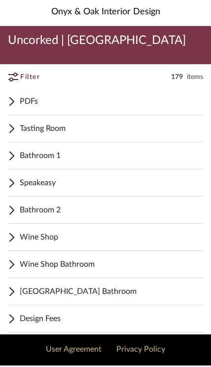
click at [103, 184] on span "Speakeasy" at bounding box center [112, 184] width 184 height 12
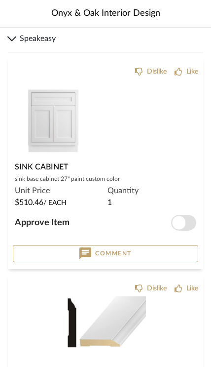
scroll to position [148, 0]
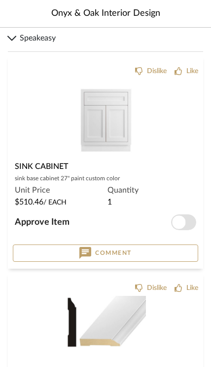
click at [115, 132] on img "0" at bounding box center [106, 119] width 81 height 81
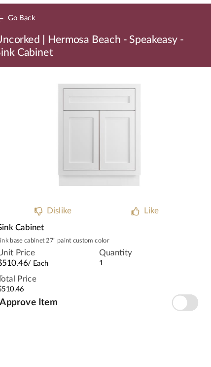
click at [24, 33] on button "Go Back" at bounding box center [28, 39] width 41 height 12
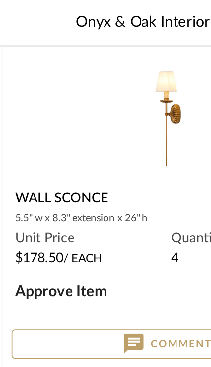
scroll to position [5817, 0]
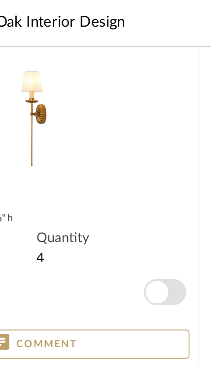
click at [172, 173] on span "button" at bounding box center [178, 173] width 13 height 13
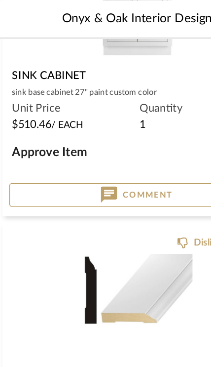
scroll to position [0, 0]
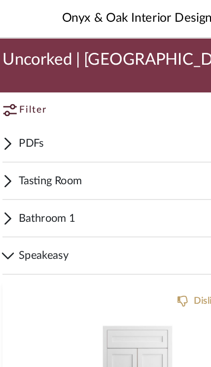
click at [21, 77] on span "Filter" at bounding box center [30, 80] width 20 height 10
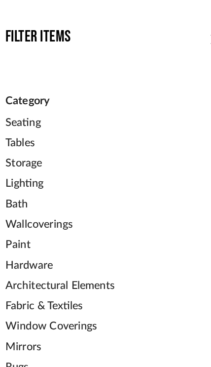
click at [33, 133] on span "Lighting" at bounding box center [85, 133] width 151 height 12
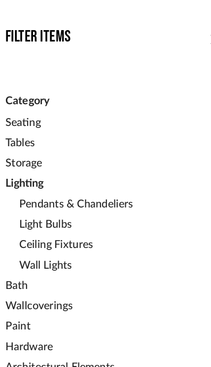
click at [93, 149] on span "Pendants & Chandeliers" at bounding box center [90, 148] width 141 height 12
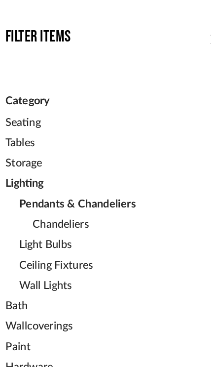
click at [63, 164] on span "Chandeliers" at bounding box center [95, 163] width 131 height 12
click at [58, 164] on span "Chandeliers" at bounding box center [95, 163] width 131 height 12
click at [56, 163] on span "Chandeliers" at bounding box center [95, 163] width 131 height 12
click at [30, 133] on span "Lighting" at bounding box center [85, 133] width 151 height 12
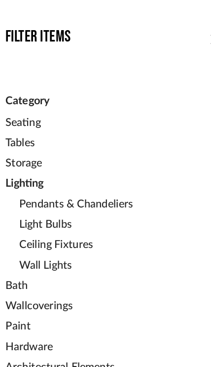
click at [32, 22] on h3 "Filter Items" at bounding box center [33, 26] width 47 height 15
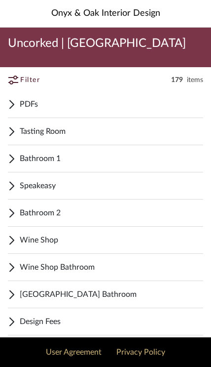
click at [62, 214] on span "Bathroom 2" at bounding box center [112, 213] width 184 height 12
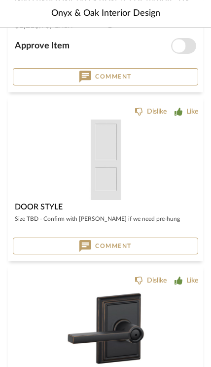
scroll to position [2024, 0]
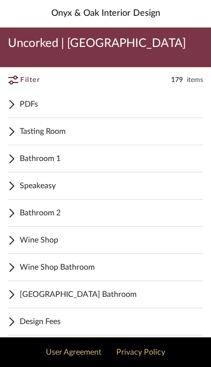
click at [117, 132] on span "Tasting Room" at bounding box center [112, 132] width 184 height 12
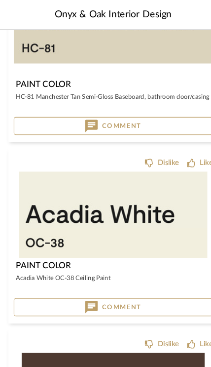
scroll to position [334, 0]
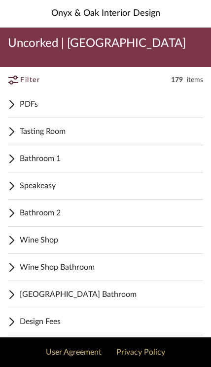
click at [63, 243] on span "Wine Shop" at bounding box center [112, 240] width 184 height 12
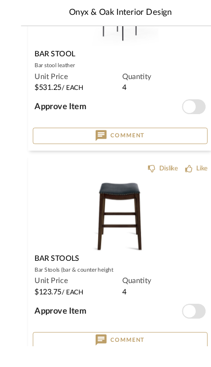
scroll to position [1410, 0]
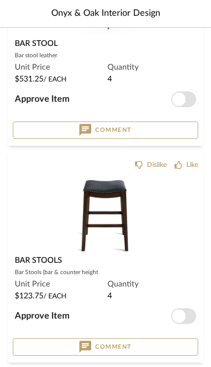
click at [114, 202] on img "0" at bounding box center [106, 213] width 81 height 81
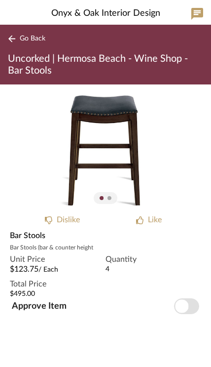
click at [40, 38] on span "Go Back" at bounding box center [33, 39] width 26 height 8
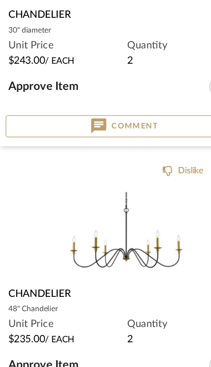
scroll to position [538, 0]
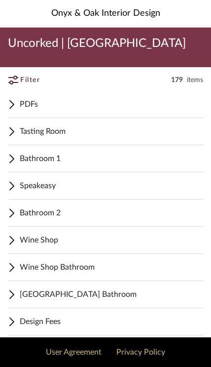
click at [98, 240] on span "Wine Shop" at bounding box center [112, 240] width 184 height 12
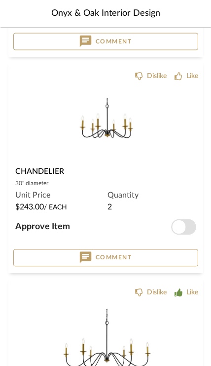
scroll to position [415, 0]
